Goal: Use online tool/utility

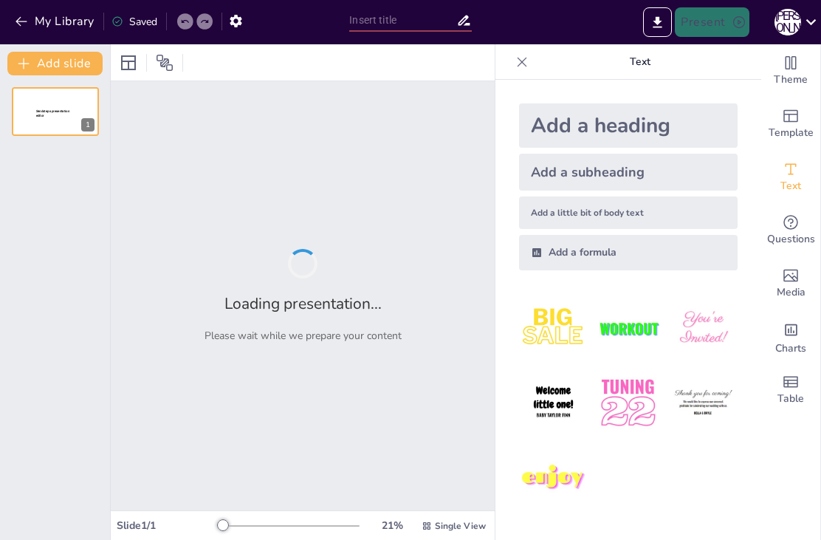
type input "Штучний Інтелект: Технології та Тенденції"
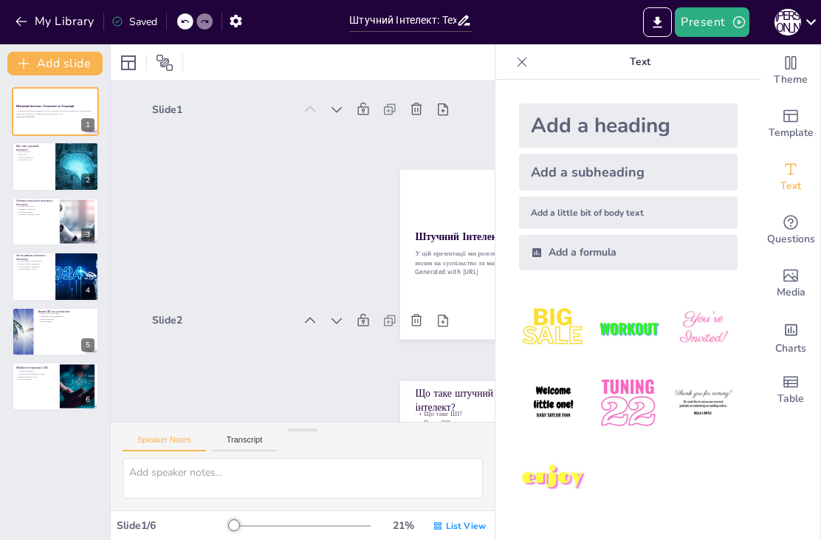
click at [38, 169] on div at bounding box center [55, 166] width 87 height 49
type textarea "Loremip dolorsit - am co adip elitseddoe, t i utlab etdolo ma aliquaeni adminim…"
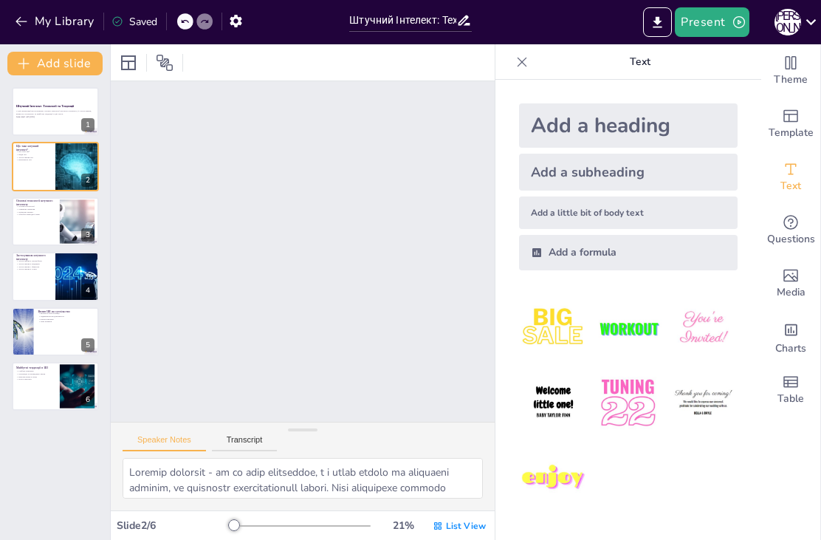
scroll to position [213, 0]
click at [650, 24] on button "Export to PowerPoint" at bounding box center [657, 22] width 29 height 30
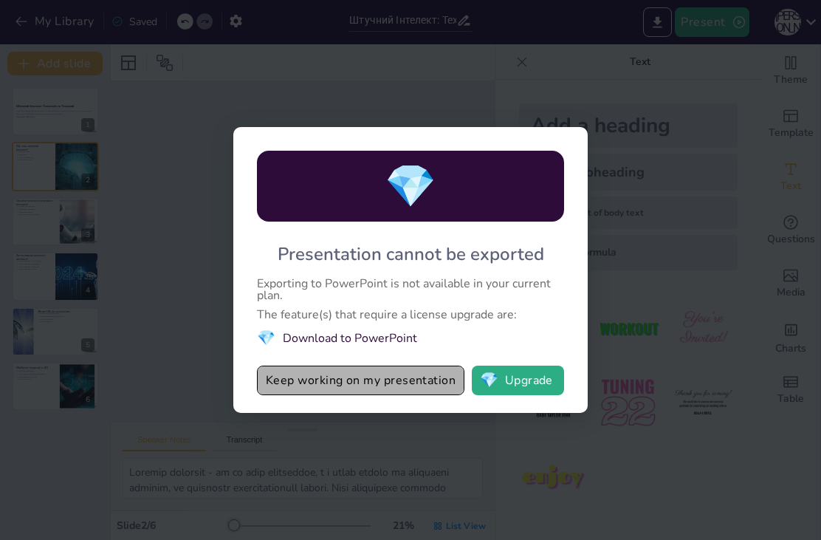
click at [431, 377] on button "Keep working on my presentation" at bounding box center [360, 380] width 207 height 30
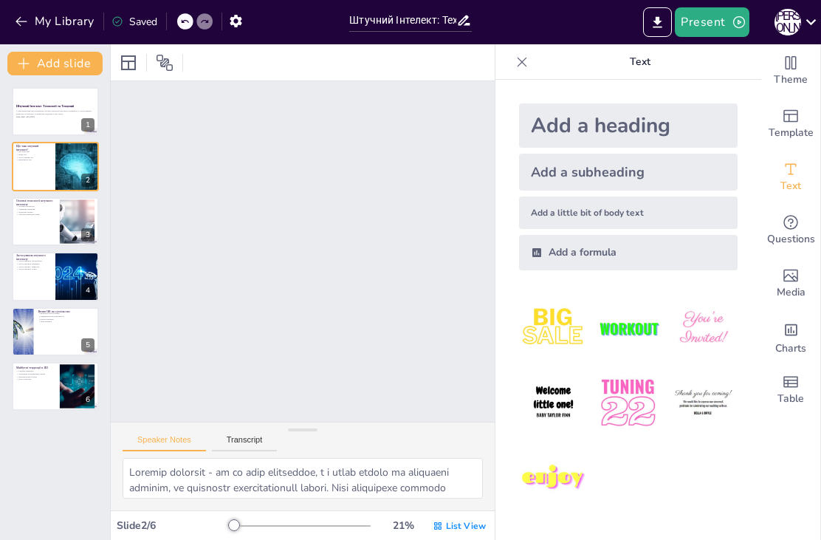
click at [810, 27] on icon at bounding box center [811, 22] width 20 height 20
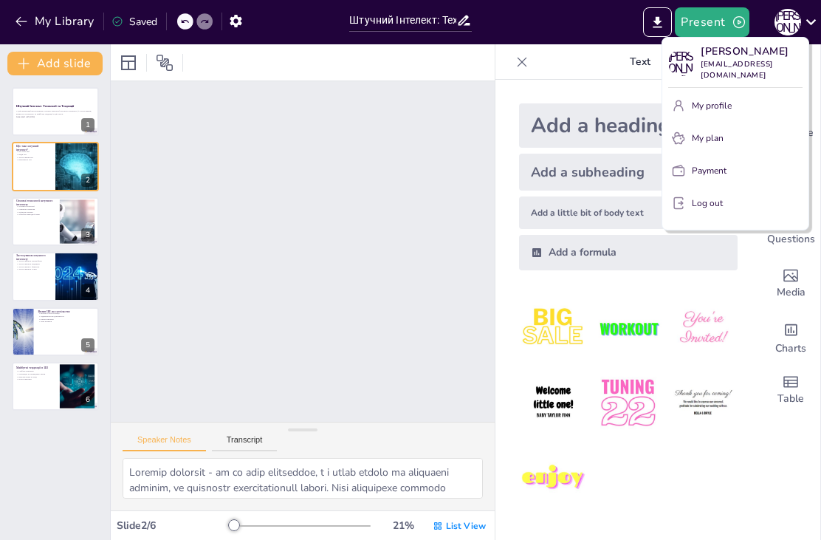
click at [664, 58] on div "С О [PERSON_NAME] [EMAIL_ADDRESS][DOMAIN_NAME] My profile My plan Payment Log o…" at bounding box center [736, 133] width 148 height 193
click at [728, 19] on div at bounding box center [410, 270] width 821 height 540
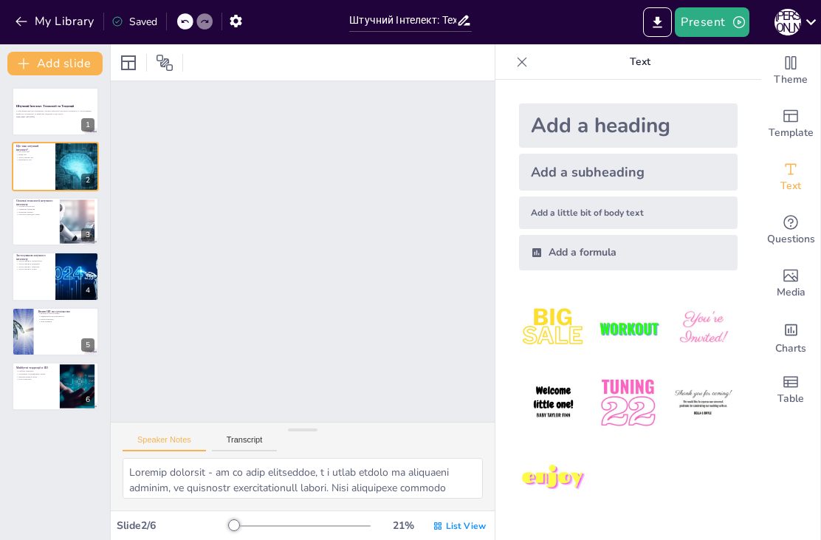
click at [718, 27] on button "Present" at bounding box center [712, 22] width 74 height 30
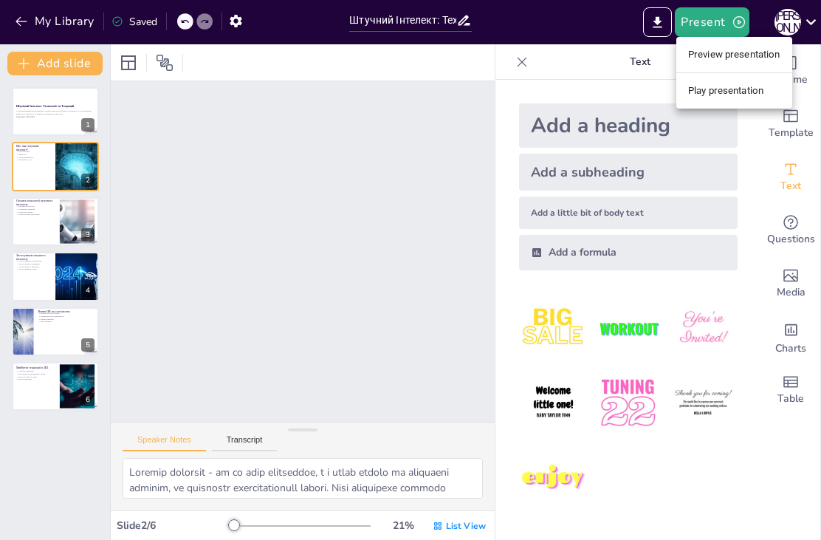
click at [741, 89] on li "Play presentation" at bounding box center [734, 91] width 116 height 24
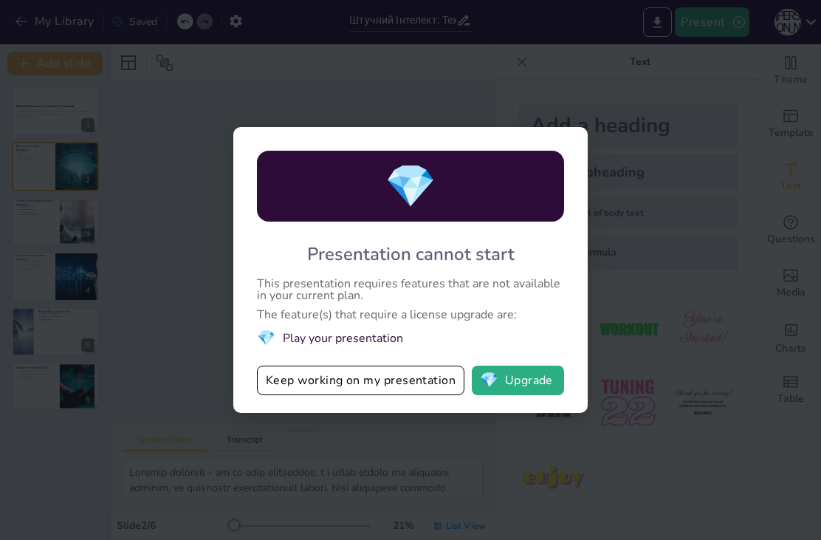
click at [449, 377] on button "Keep working on my presentation" at bounding box center [360, 380] width 207 height 30
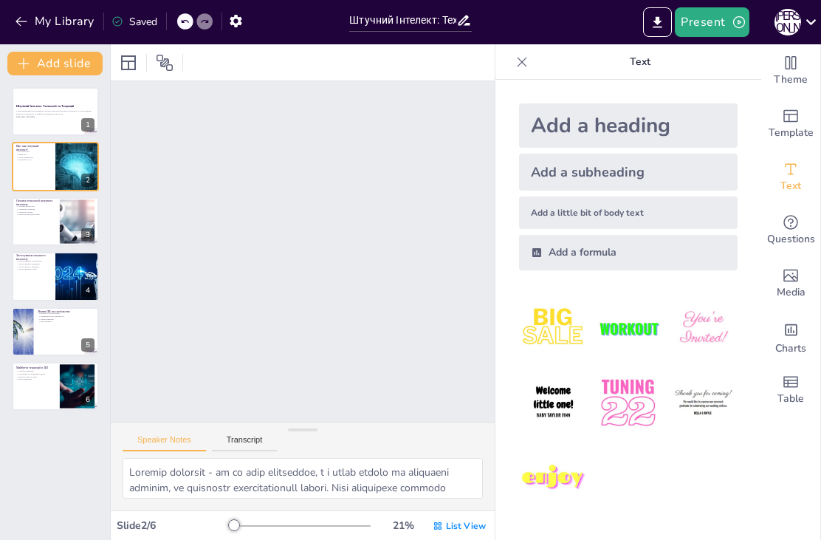
click at [145, 27] on div "Saved" at bounding box center [134, 22] width 46 height 14
